Goal: Download file/media

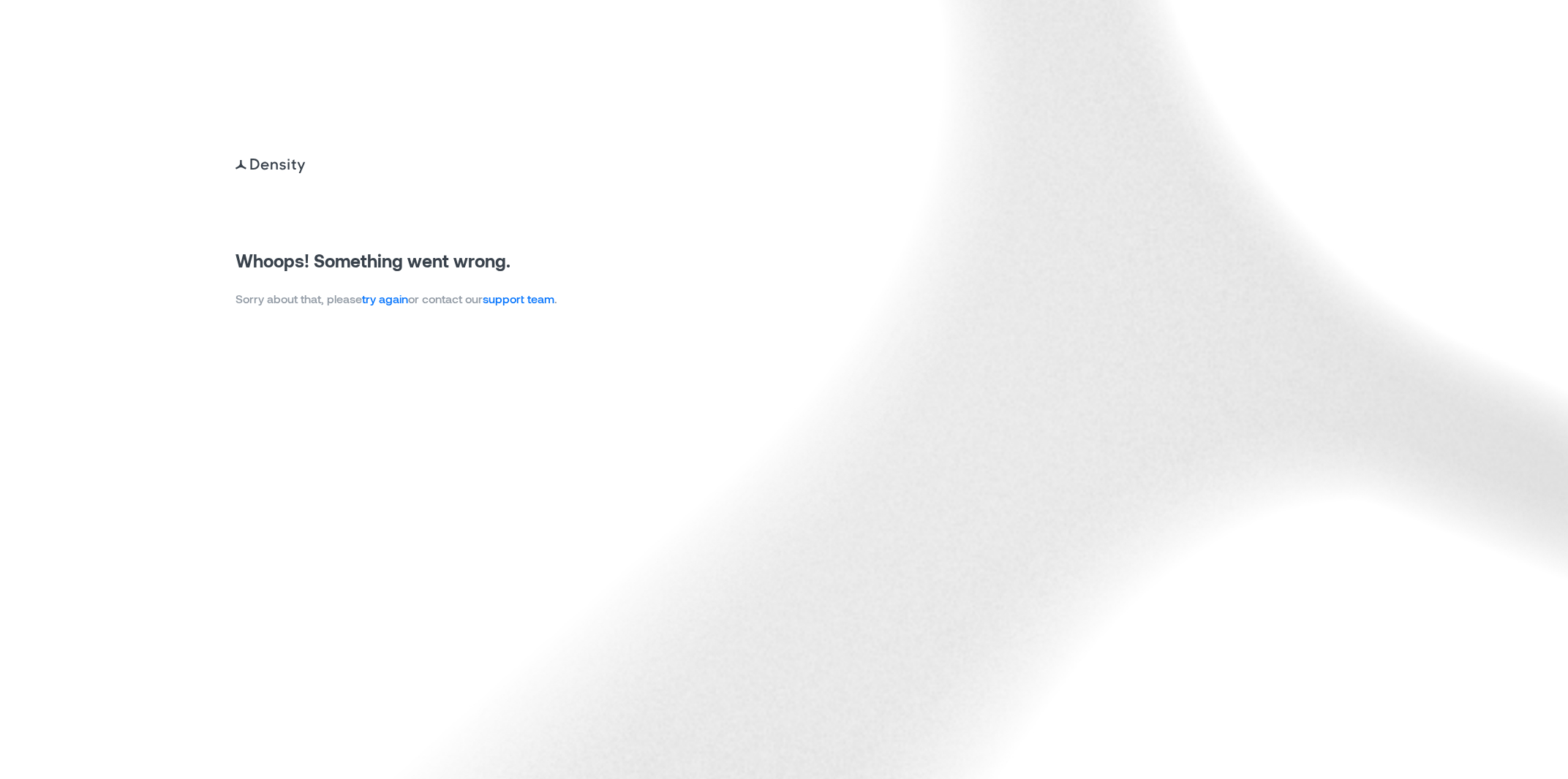
click at [387, 301] on link "try again" at bounding box center [385, 298] width 46 height 14
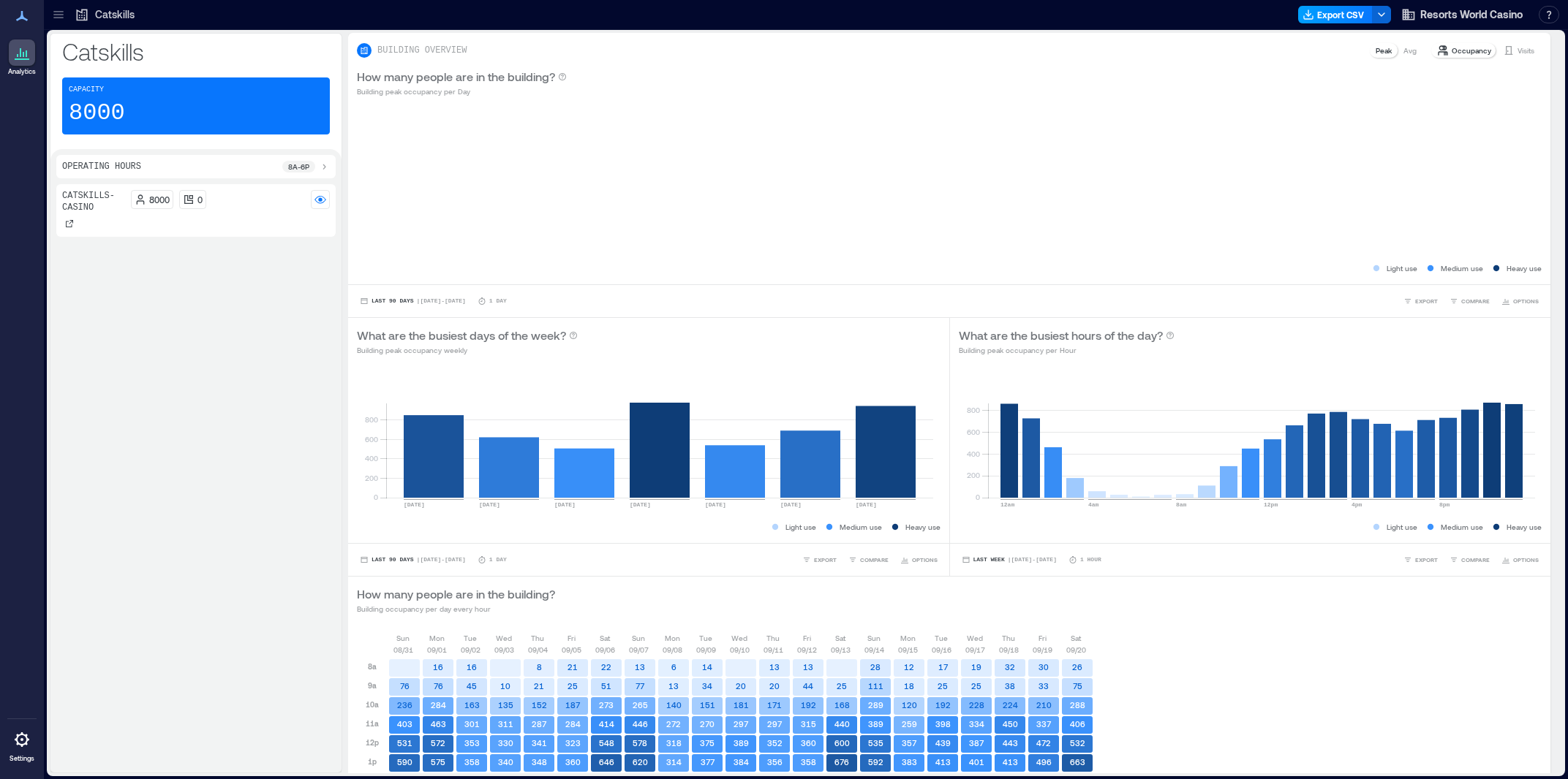
click at [1332, 16] on button "Export CSV" at bounding box center [1335, 15] width 75 height 18
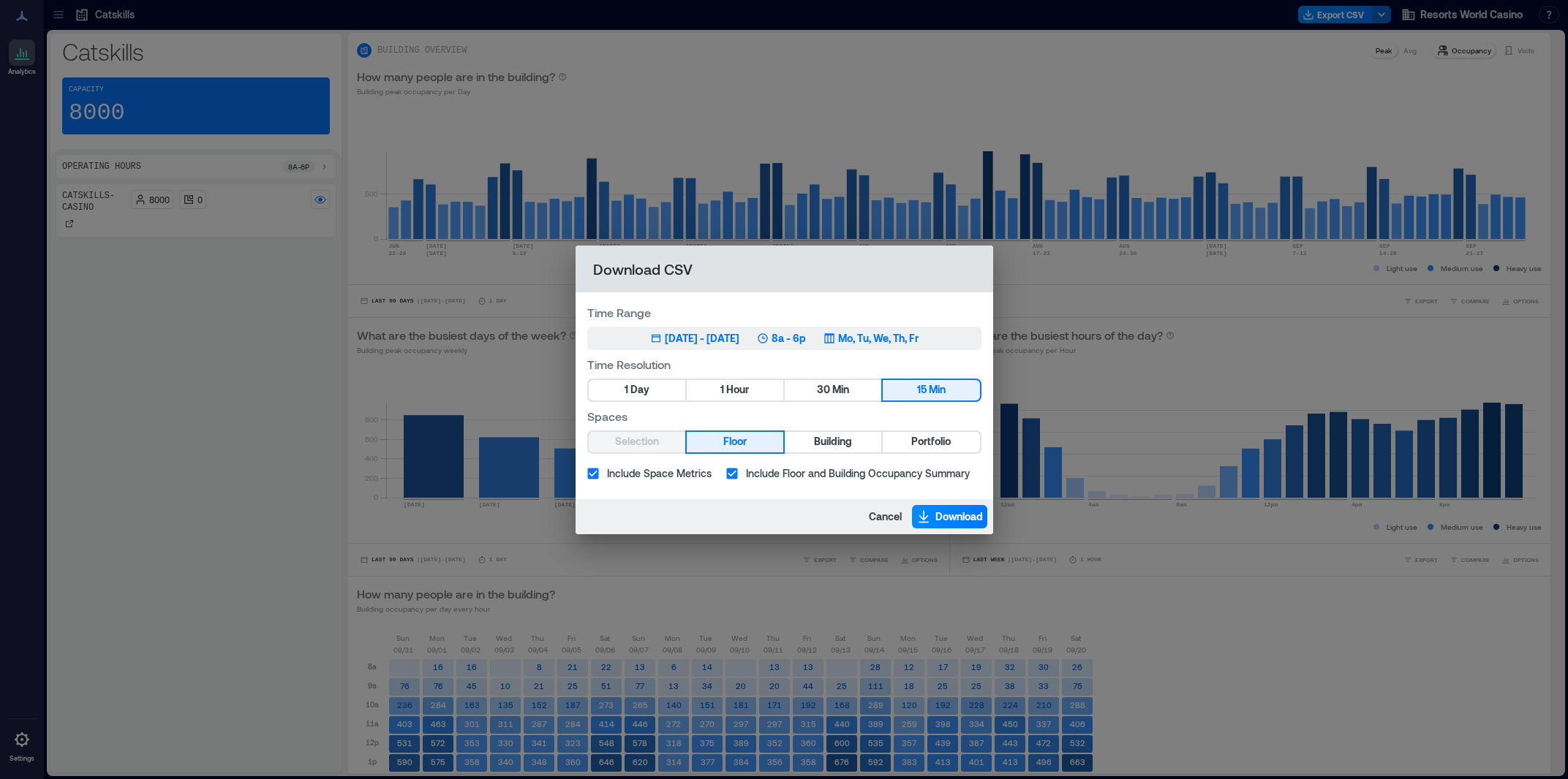
click at [738, 340] on div "[DATE] - [DATE]" at bounding box center [701, 338] width 75 height 15
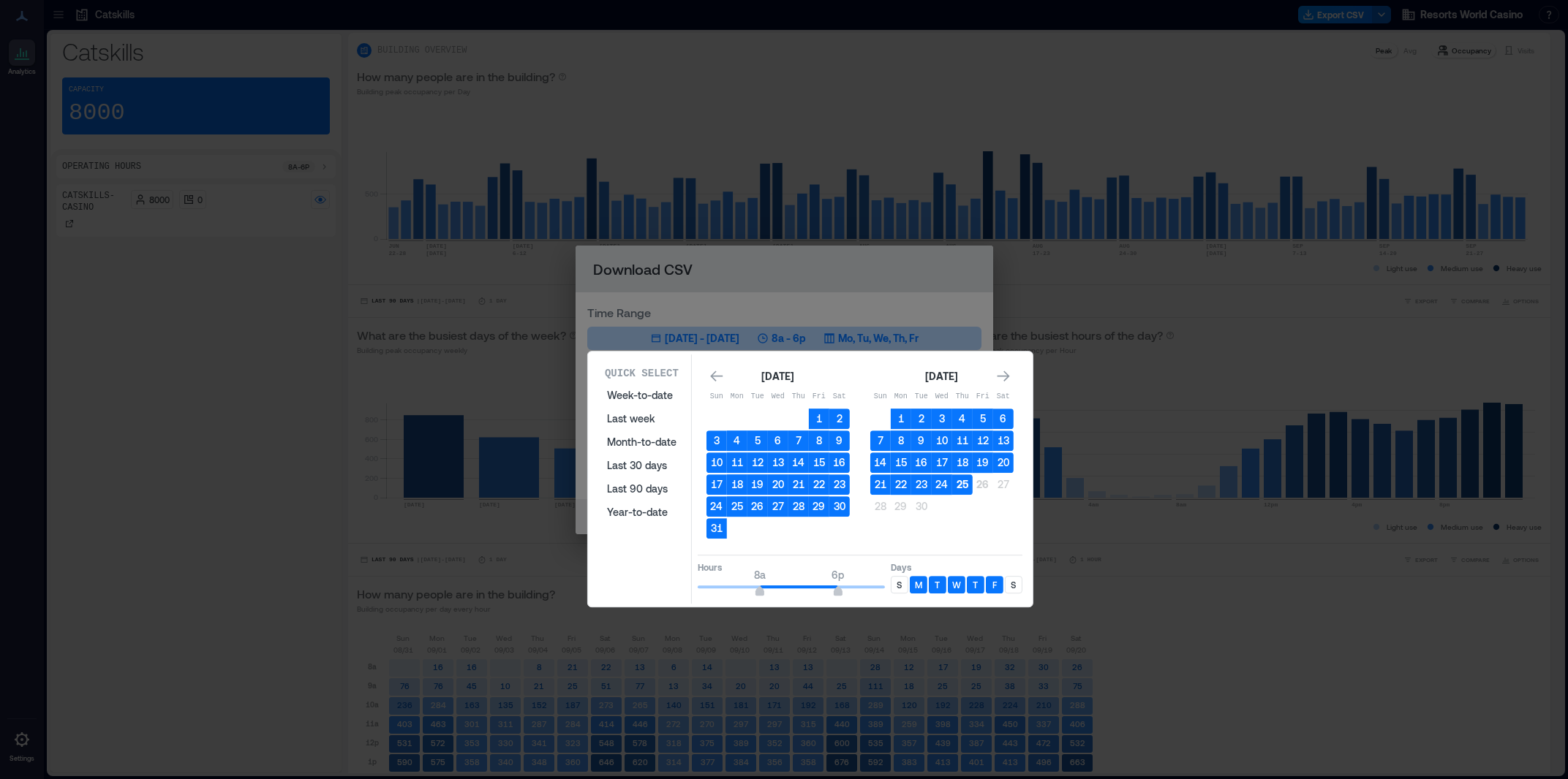
click at [958, 481] on button "25" at bounding box center [962, 485] width 21 height 21
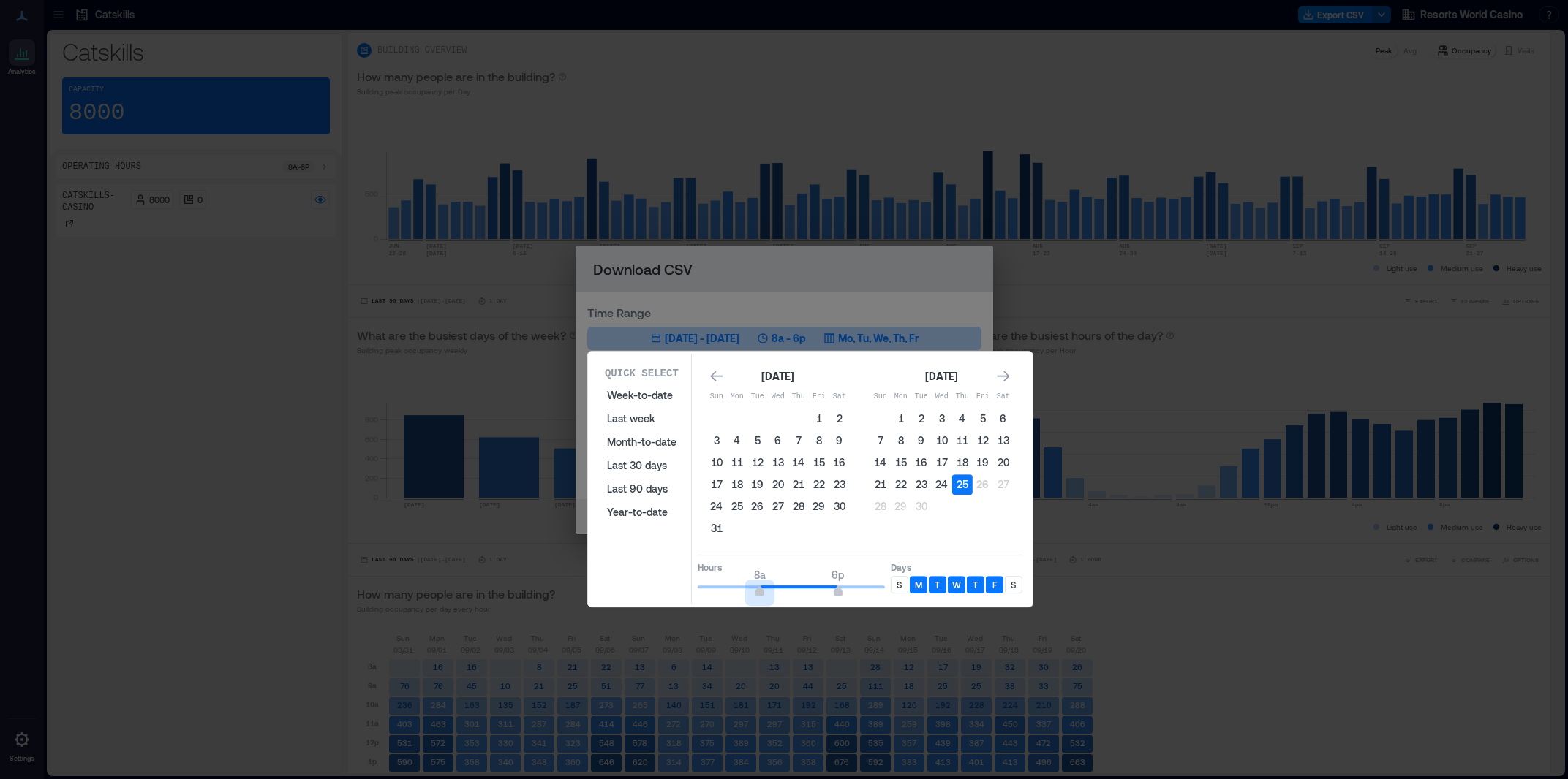
type input "*"
drag, startPoint x: 761, startPoint y: 586, endPoint x: 694, endPoint y: 590, distance: 67.1
click at [677, 590] on div "Quick Select Week-to-date Last week Month-to-date Last 30 days Last 90 days Yea…" at bounding box center [810, 479] width 436 height 250
type input "*"
drag, startPoint x: 839, startPoint y: 592, endPoint x: 744, endPoint y: 593, distance: 95.0
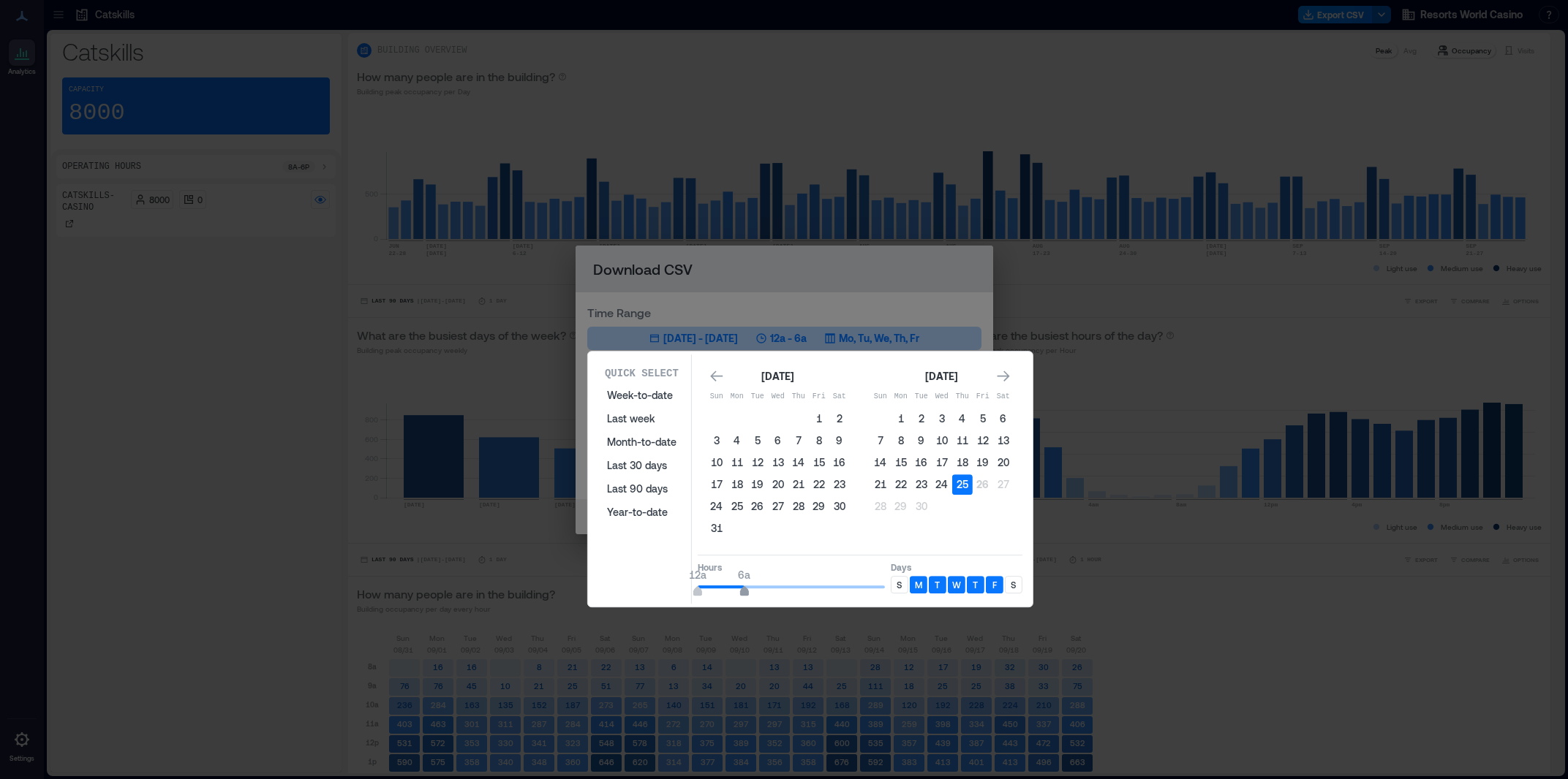
click at [744, 593] on span "6a" at bounding box center [744, 593] width 9 height 6
click at [895, 588] on div "S" at bounding box center [900, 585] width 18 height 18
click at [1010, 584] on div "S" at bounding box center [1014, 585] width 18 height 18
click at [895, 584] on div "S" at bounding box center [900, 585] width 18 height 18
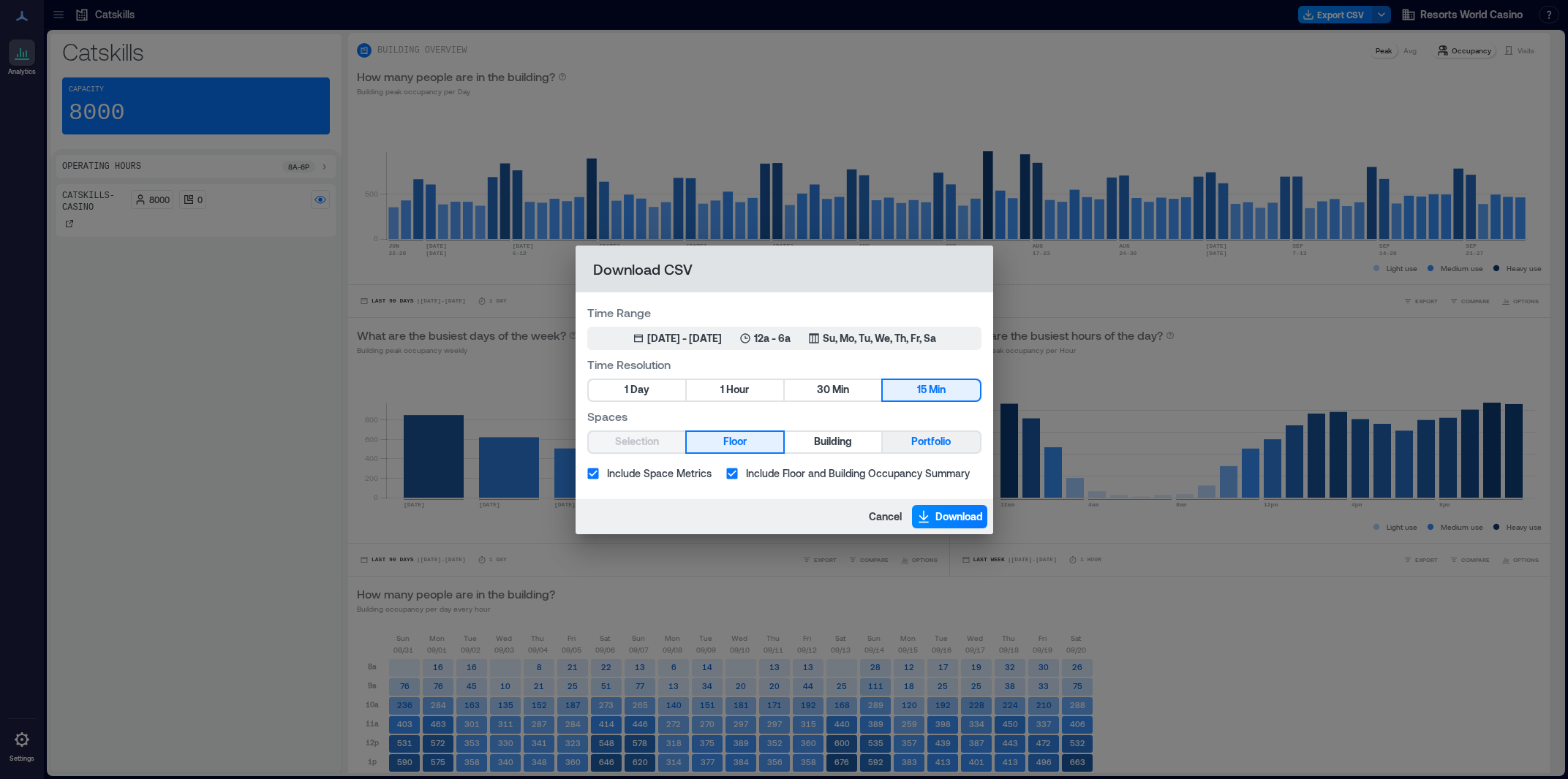
click at [926, 441] on span "Portfolio" at bounding box center [930, 441] width 39 height 19
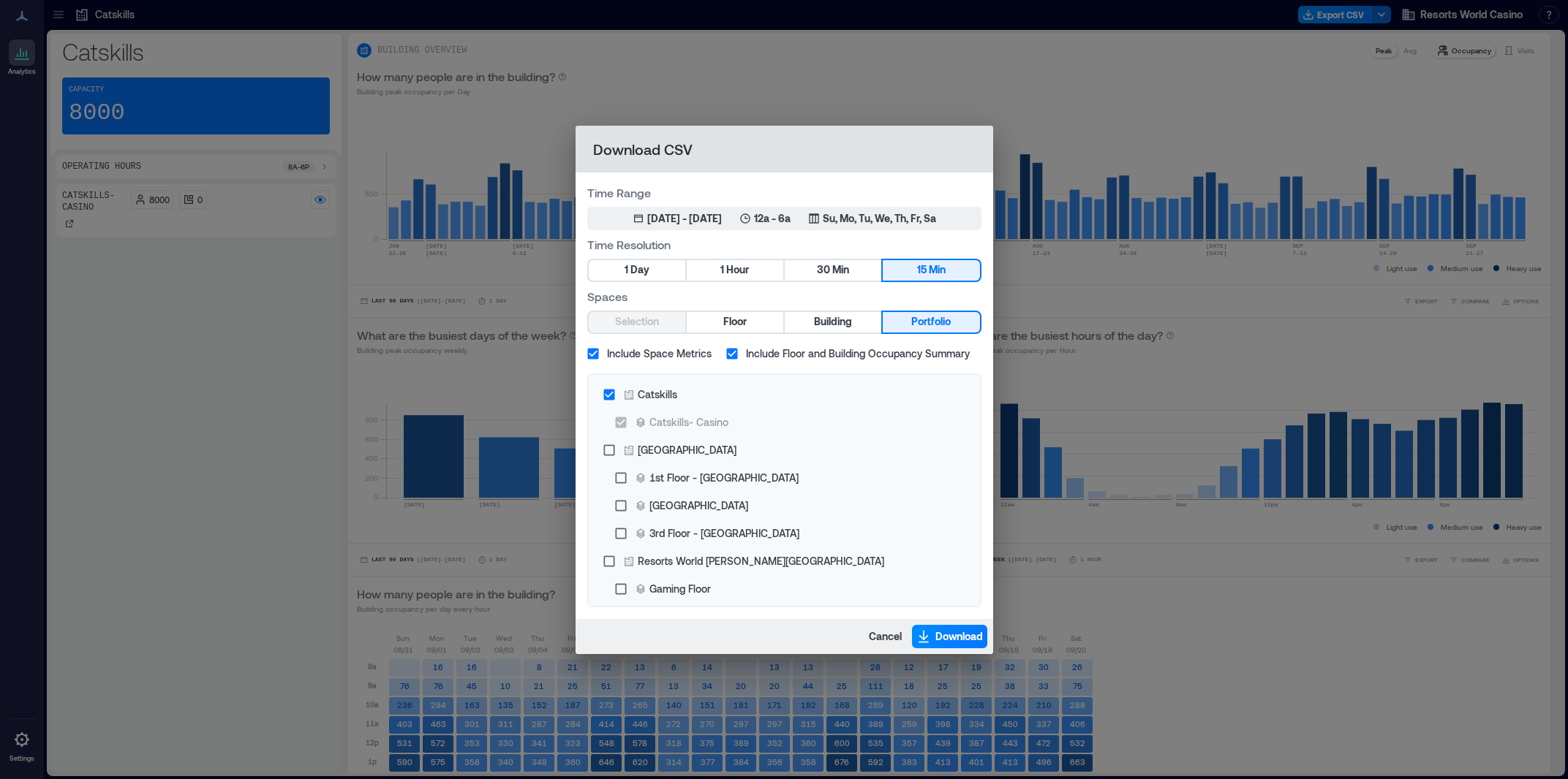
drag, startPoint x: 948, startPoint y: 637, endPoint x: 796, endPoint y: 244, distance: 421.4
click at [798, 247] on div "Download CSV Time Range Sep 25, 2025 - [DATE] 12a - 6a Su, Mo, Tu, We, Th, Fr, …" at bounding box center [784, 390] width 418 height 529
click at [747, 281] on div "1 Day 1 Hour 30 Min 15 Min" at bounding box center [784, 271] width 394 height 24
click at [739, 261] on button "1 Hour" at bounding box center [735, 270] width 96 height 21
click at [738, 275] on span "Hour" at bounding box center [737, 270] width 23 height 19
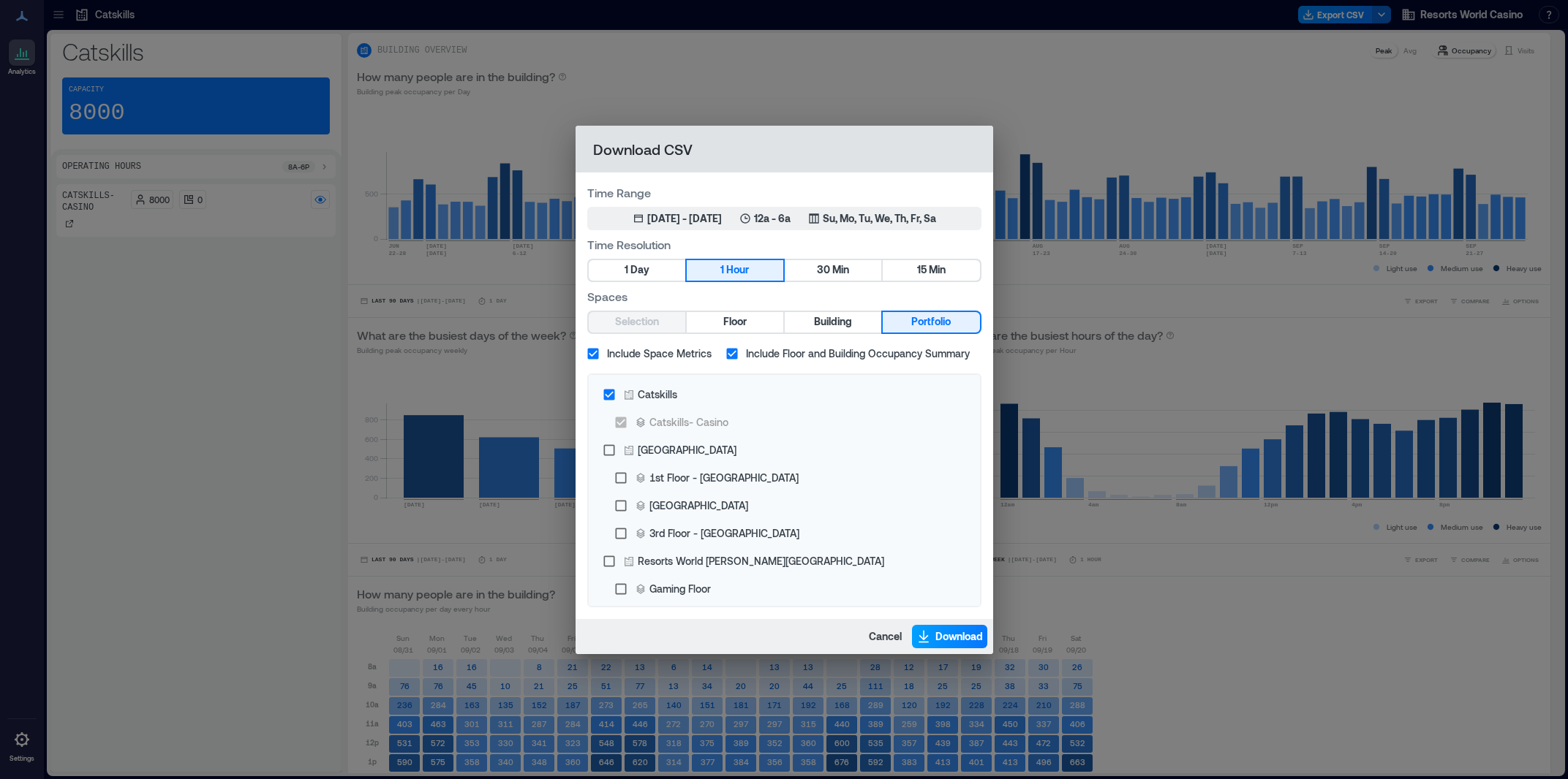
click at [951, 634] on span "Download" at bounding box center [959, 637] width 47 height 15
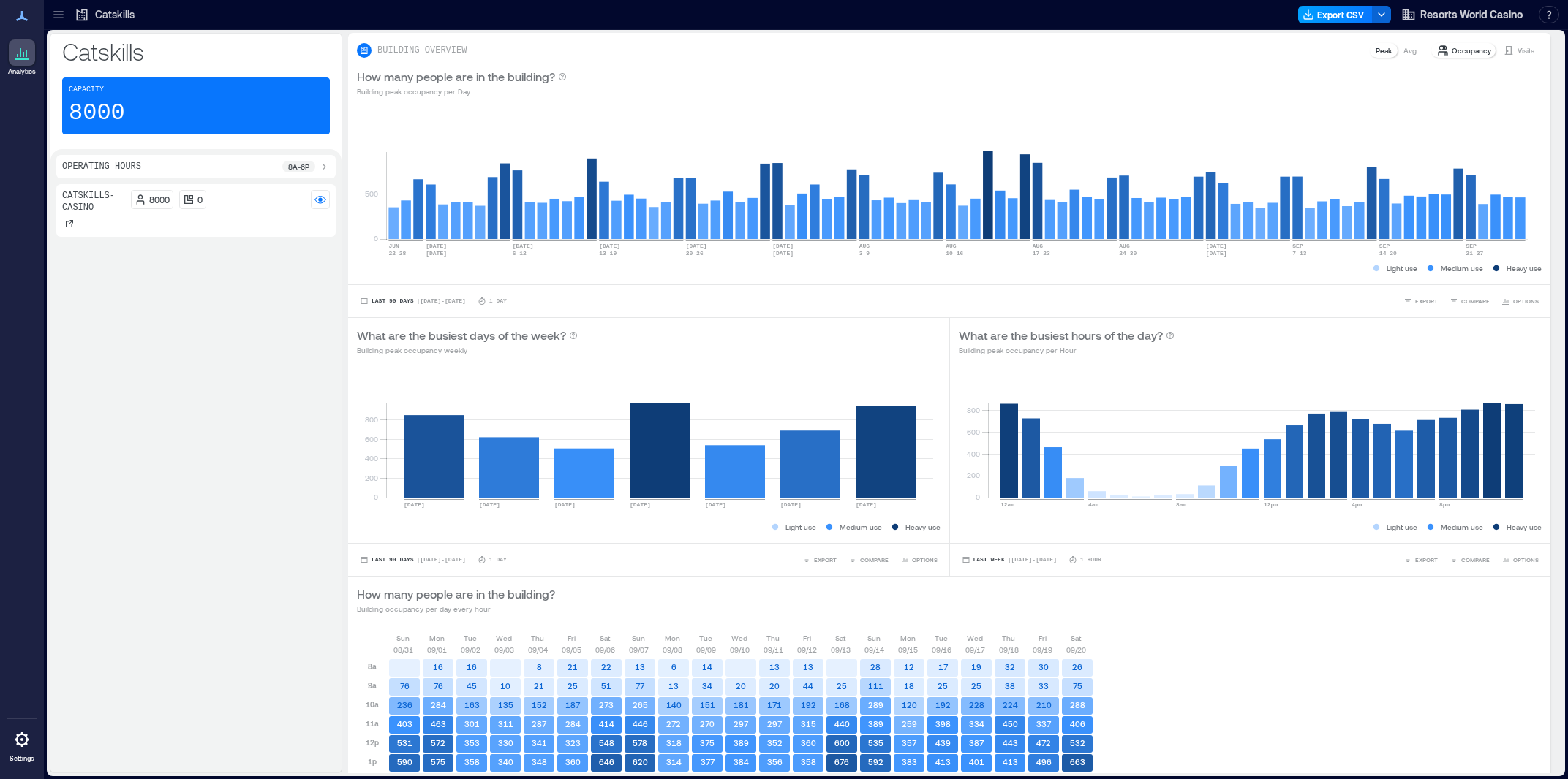
click at [1334, 16] on button "Export CSV" at bounding box center [1335, 15] width 75 height 18
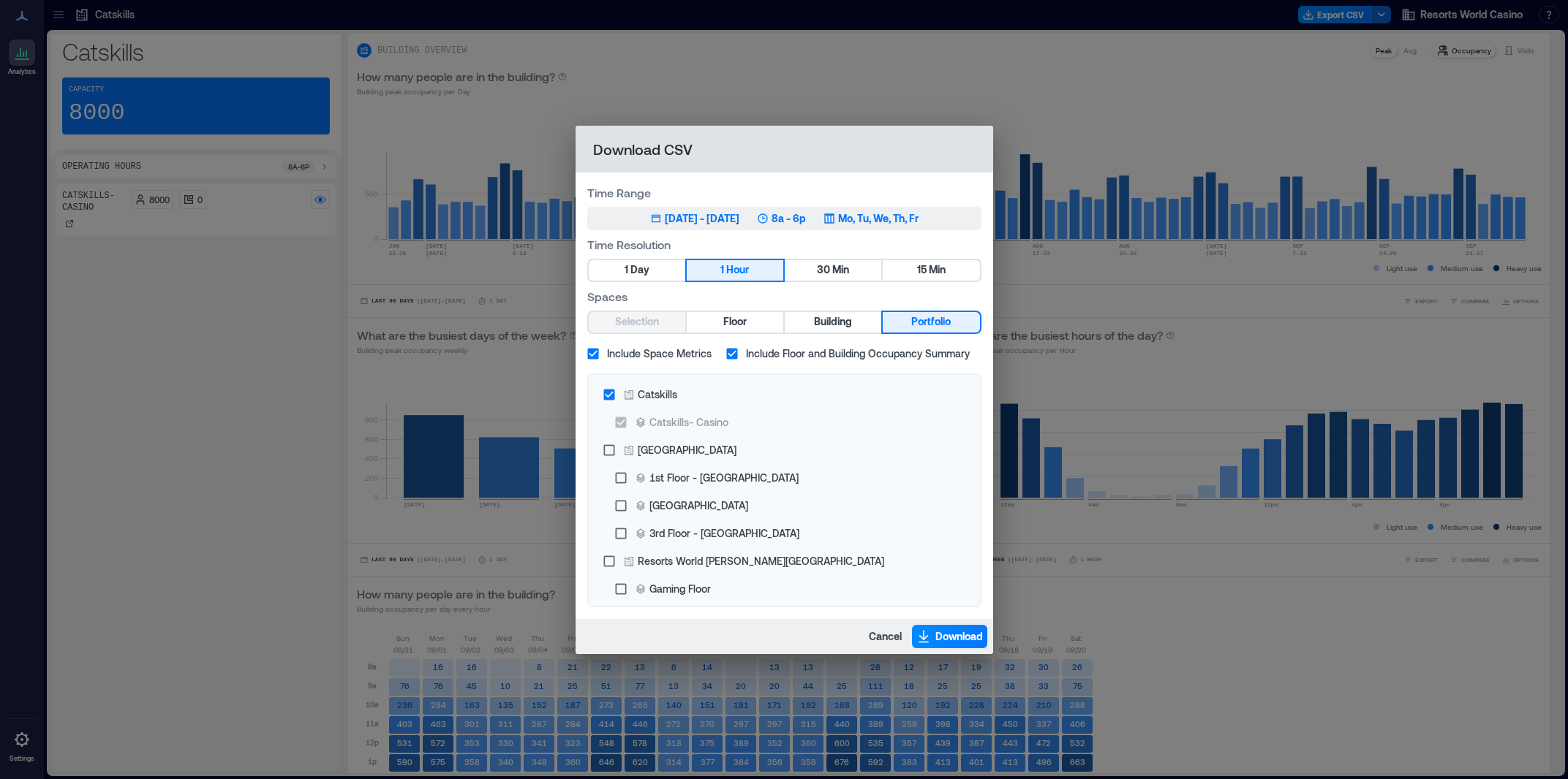
drag, startPoint x: 733, startPoint y: 205, endPoint x: 727, endPoint y: 215, distance: 11.7
click at [730, 207] on div "Time Range Jun 26, 2025 - [DATE] 8a - 6p Mo, Tu, We, Th, Fr" at bounding box center [784, 207] width 394 height 46
click at [727, 216] on div "[DATE] - [DATE]" at bounding box center [701, 218] width 75 height 15
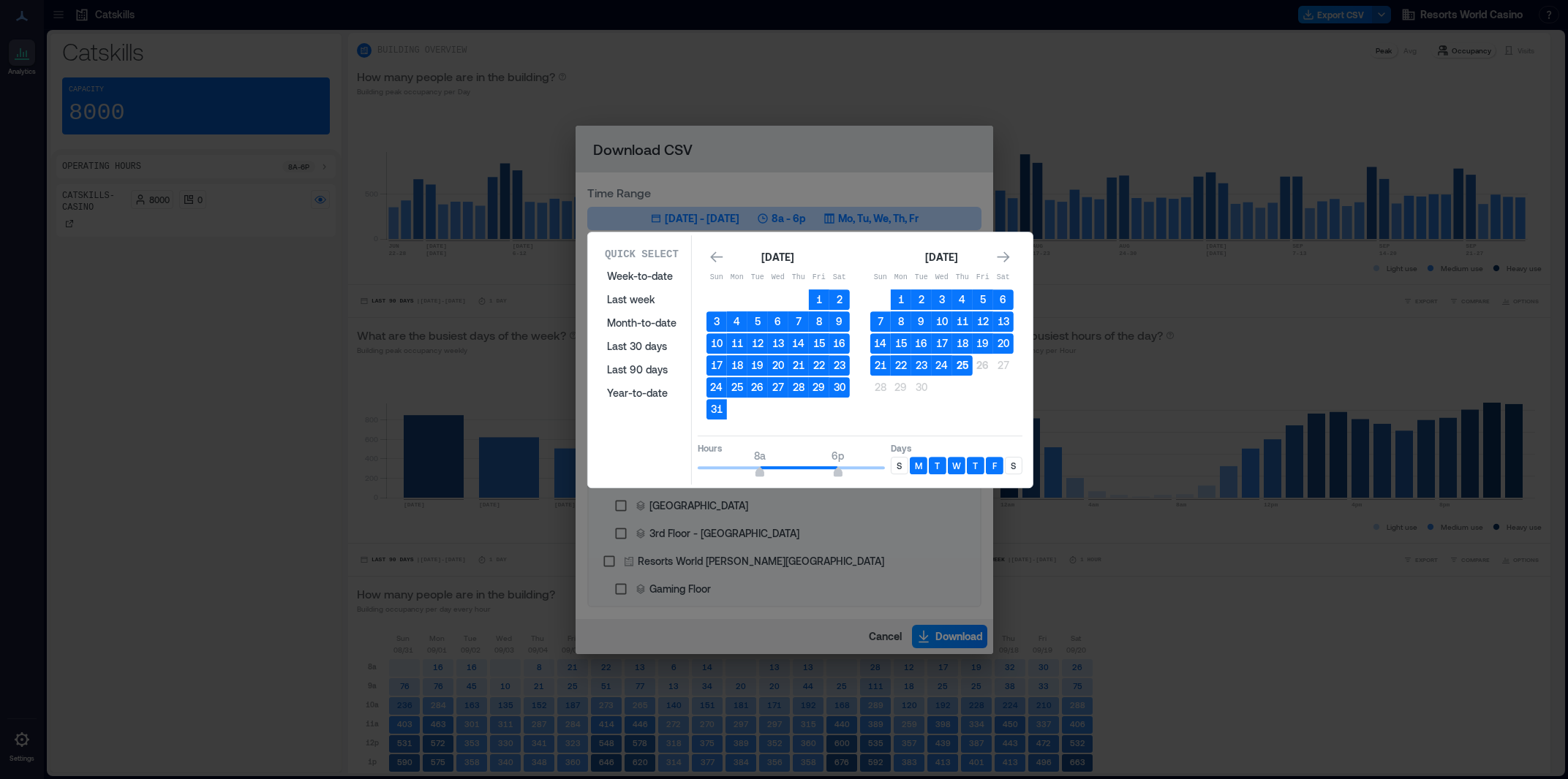
click at [957, 370] on button "25" at bounding box center [962, 366] width 21 height 21
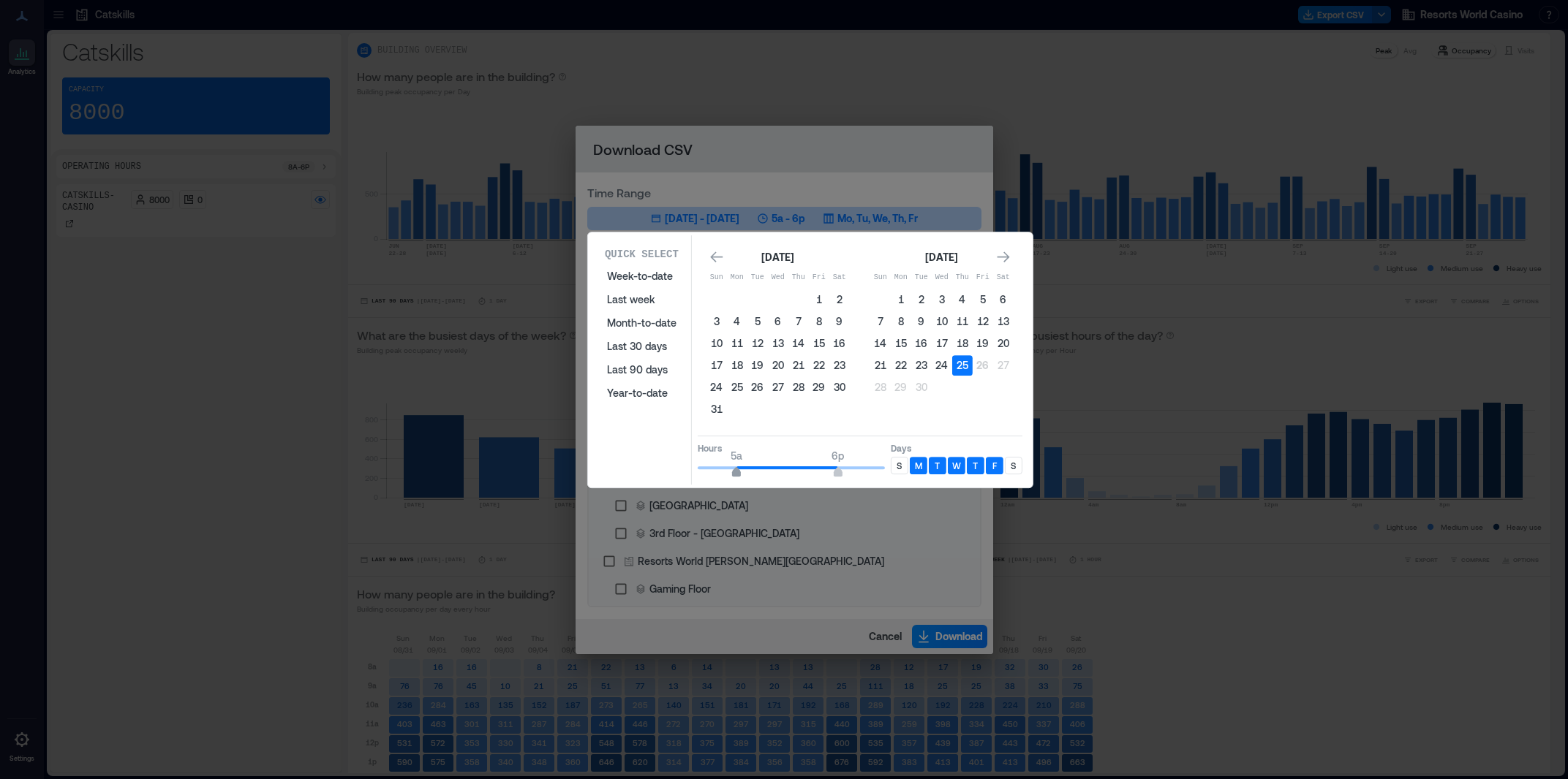
drag, startPoint x: 758, startPoint y: 476, endPoint x: 737, endPoint y: 473, distance: 21.2
click at [737, 473] on span "5a 6p" at bounding box center [791, 468] width 187 height 22
type input "*"
click at [741, 473] on span "6a" at bounding box center [744, 474] width 9 height 6
type input "**"
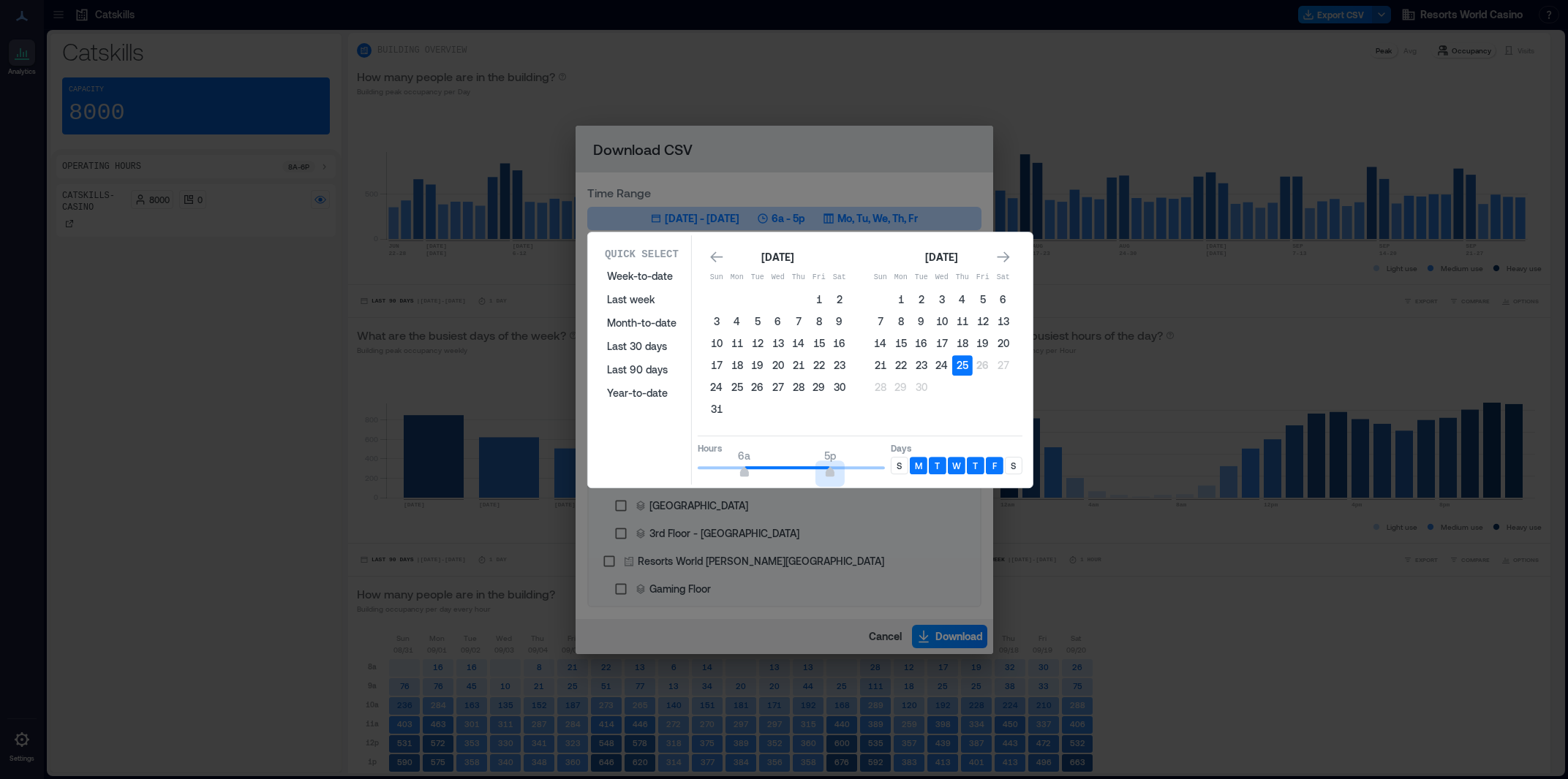
drag, startPoint x: 834, startPoint y: 467, endPoint x: 923, endPoint y: 462, distance: 89.1
click at [923, 462] on div "Hours 6a 5p Days S M T W T F S" at bounding box center [860, 457] width 324 height 43
click at [888, 467] on div "Hours 6a 12a Days S M T W T F S" at bounding box center [860, 457] width 324 height 43
click at [898, 467] on p "S" at bounding box center [898, 466] width 5 height 12
click at [1012, 461] on p "S" at bounding box center [1012, 466] width 5 height 12
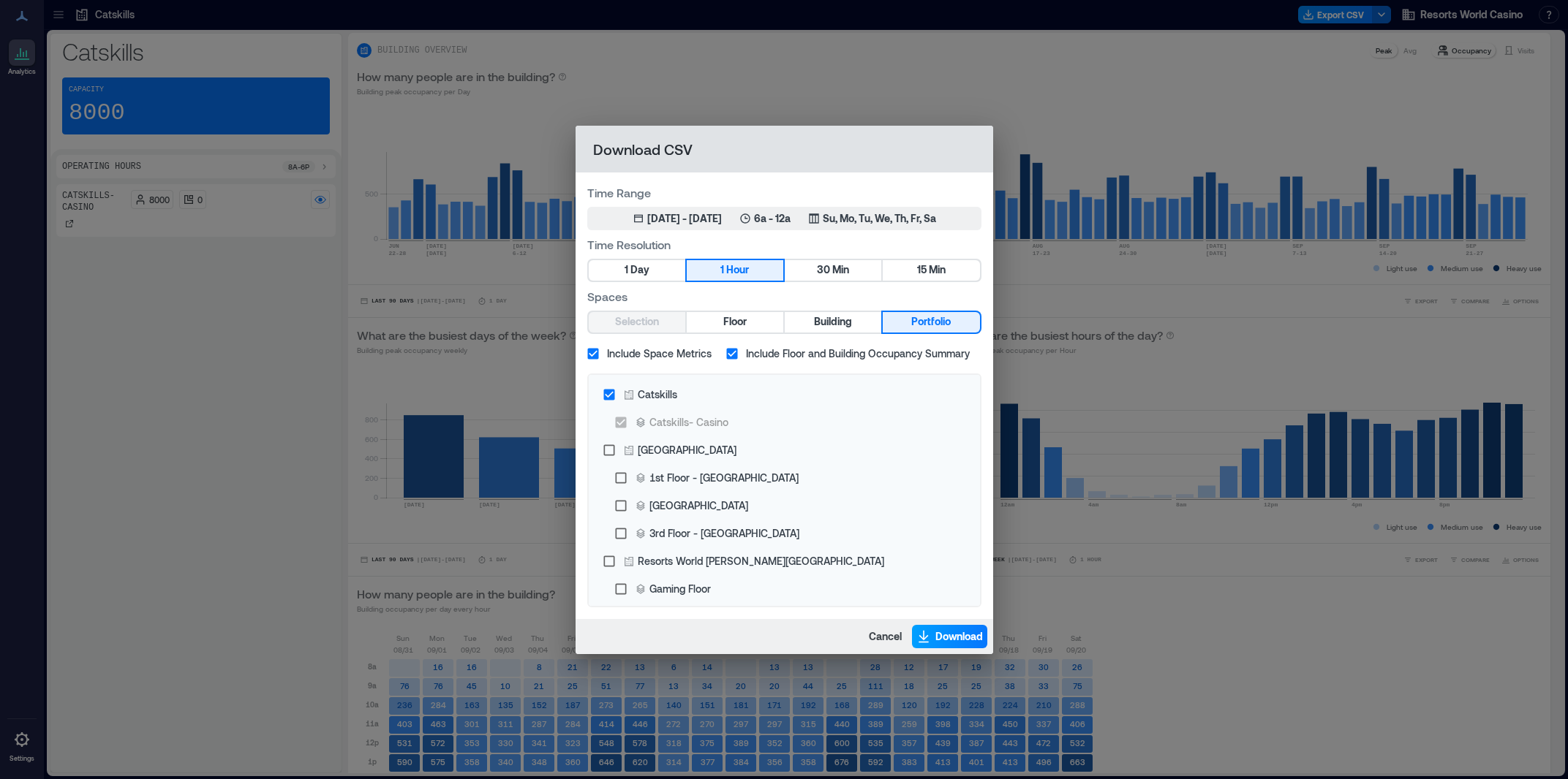
click at [952, 641] on span "Download" at bounding box center [959, 637] width 47 height 15
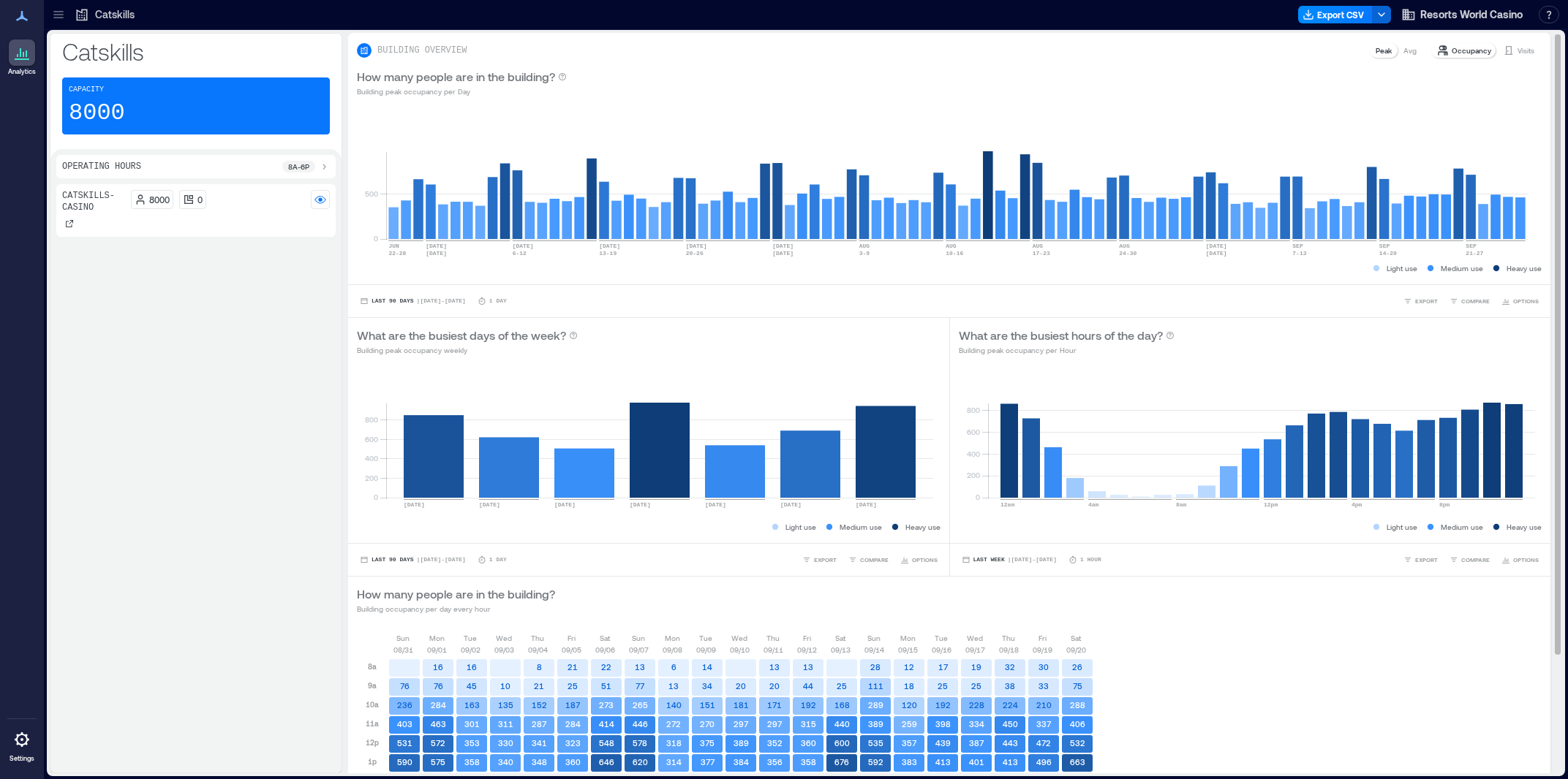
click at [1264, 34] on div "BUILDING OVERVIEW Peak Avg Occupancy Visits" at bounding box center [949, 46] width 1202 height 27
